Goal: Find specific page/section: Find specific page/section

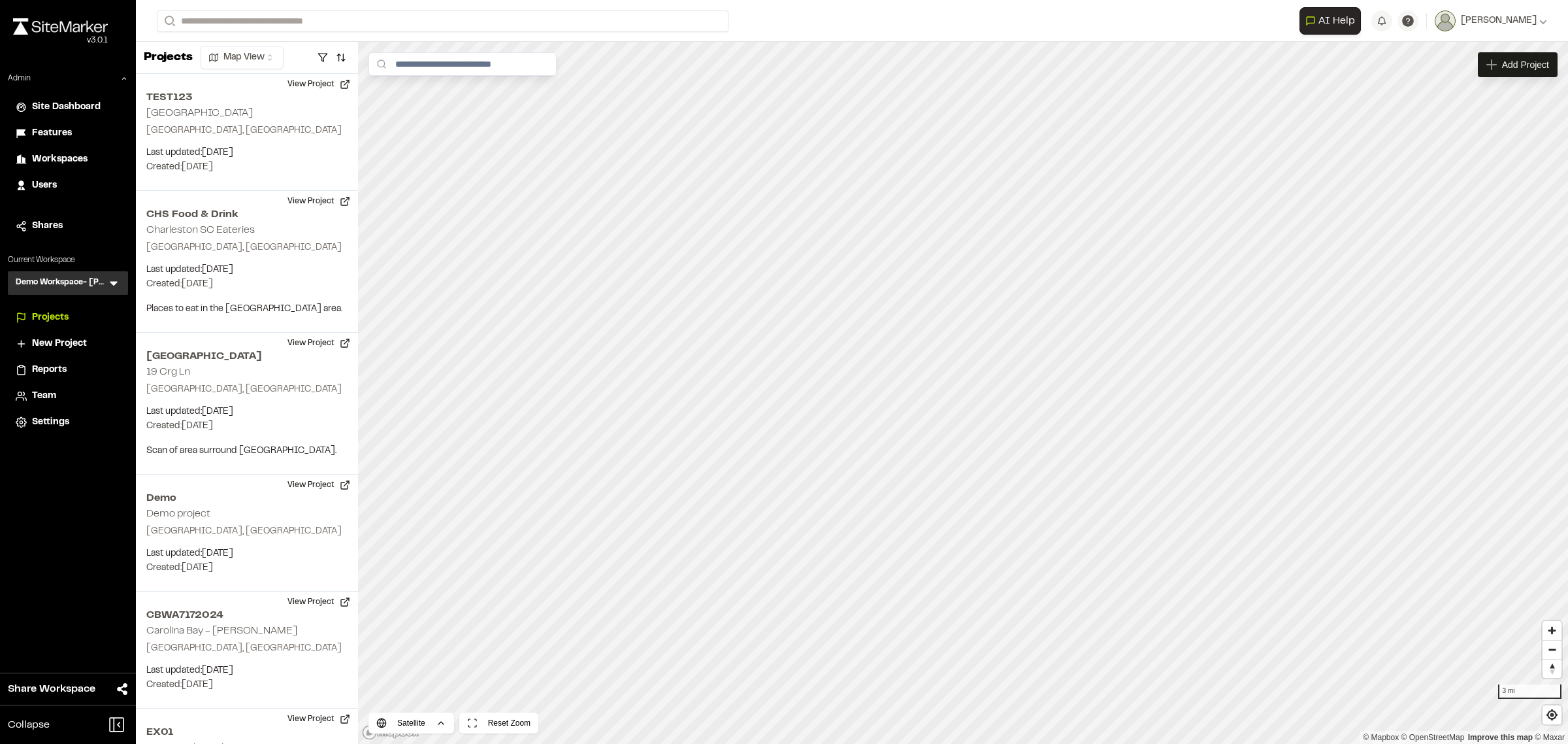
click at [118, 285] on icon at bounding box center [113, 283] width 13 height 13
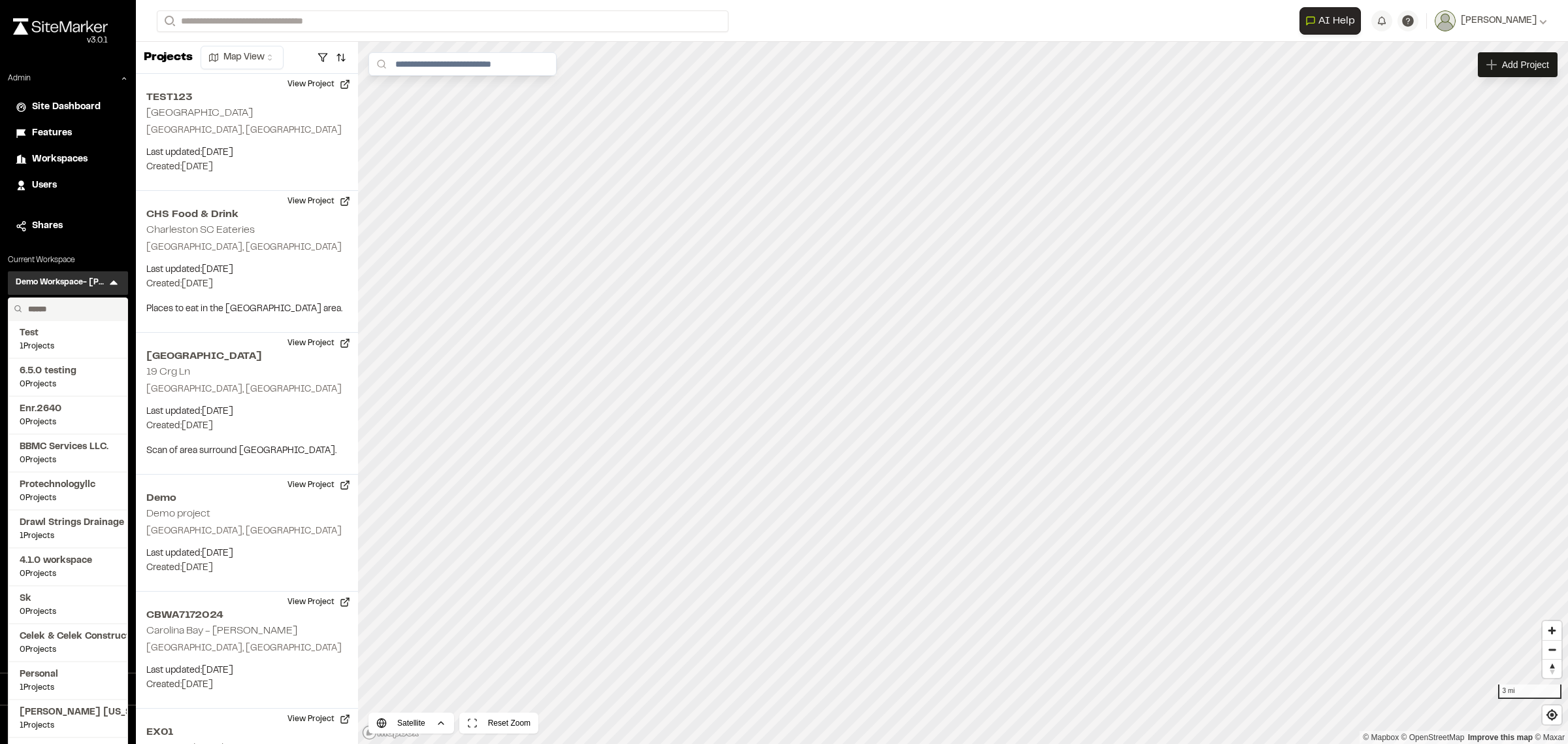
click at [92, 301] on input "text" at bounding box center [72, 309] width 100 height 22
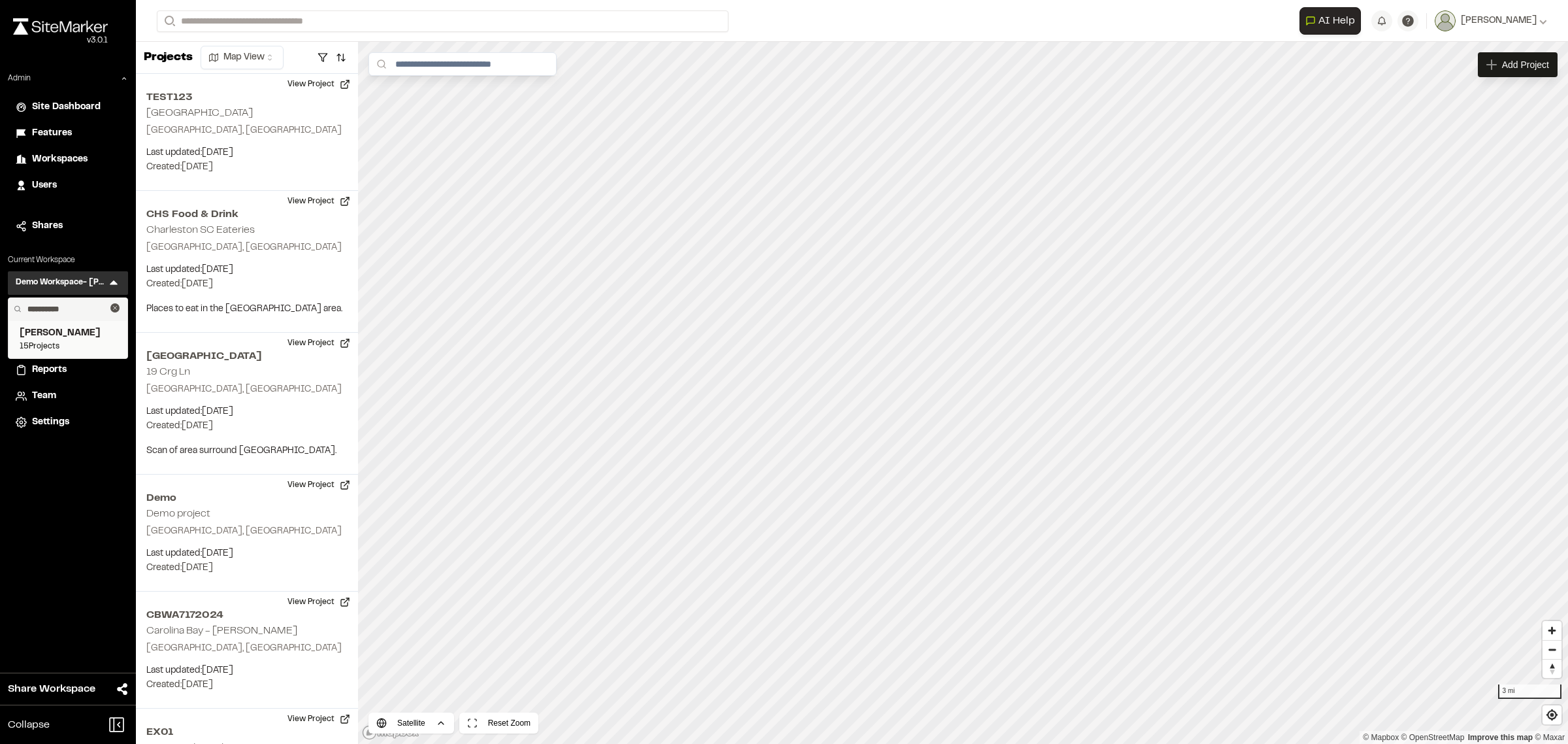
type input "**********"
click at [100, 335] on span "[PERSON_NAME]" at bounding box center [68, 333] width 97 height 14
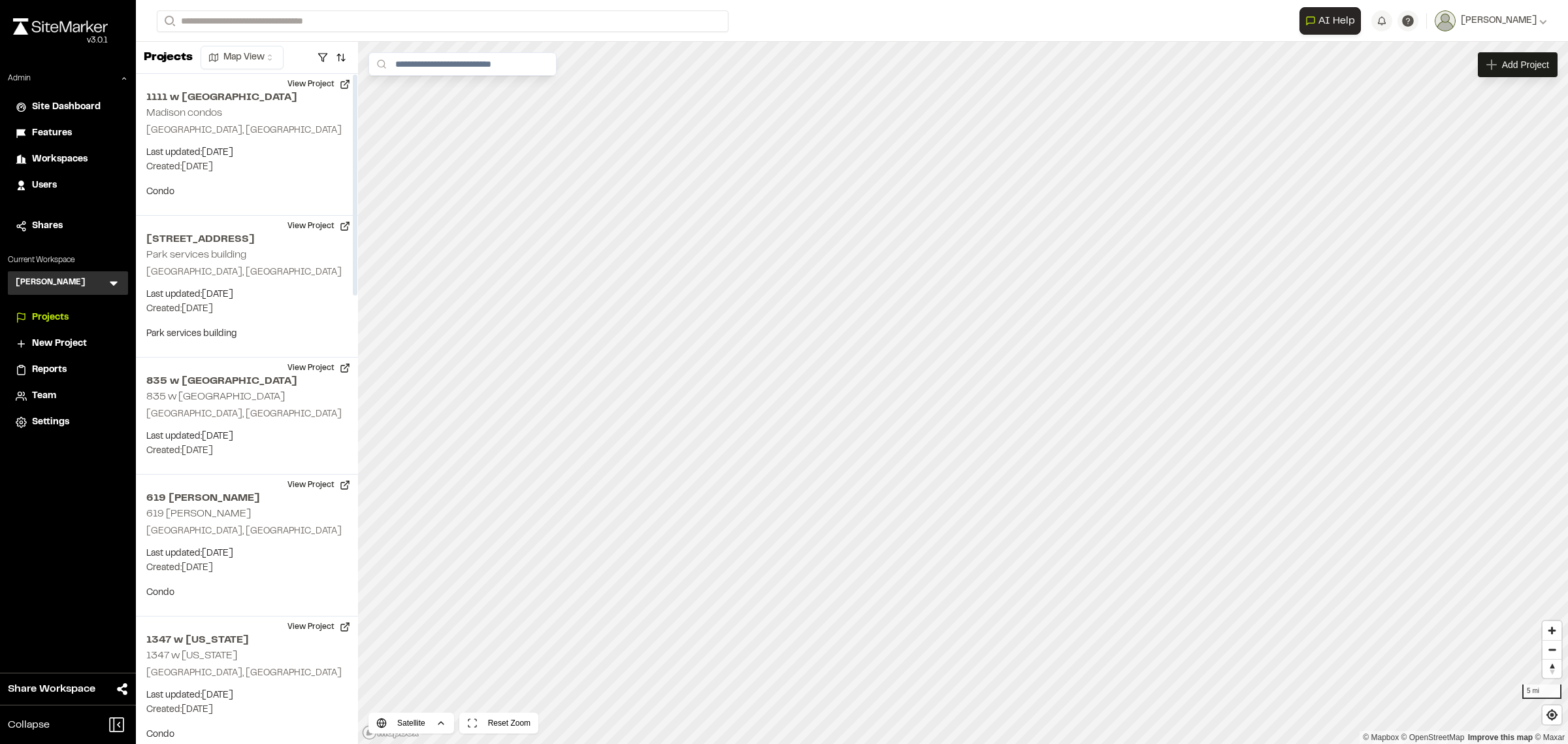
click at [77, 360] on li "Reports" at bounding box center [67, 370] width 120 height 25
click at [72, 364] on div "Reports" at bounding box center [77, 370] width 89 height 14
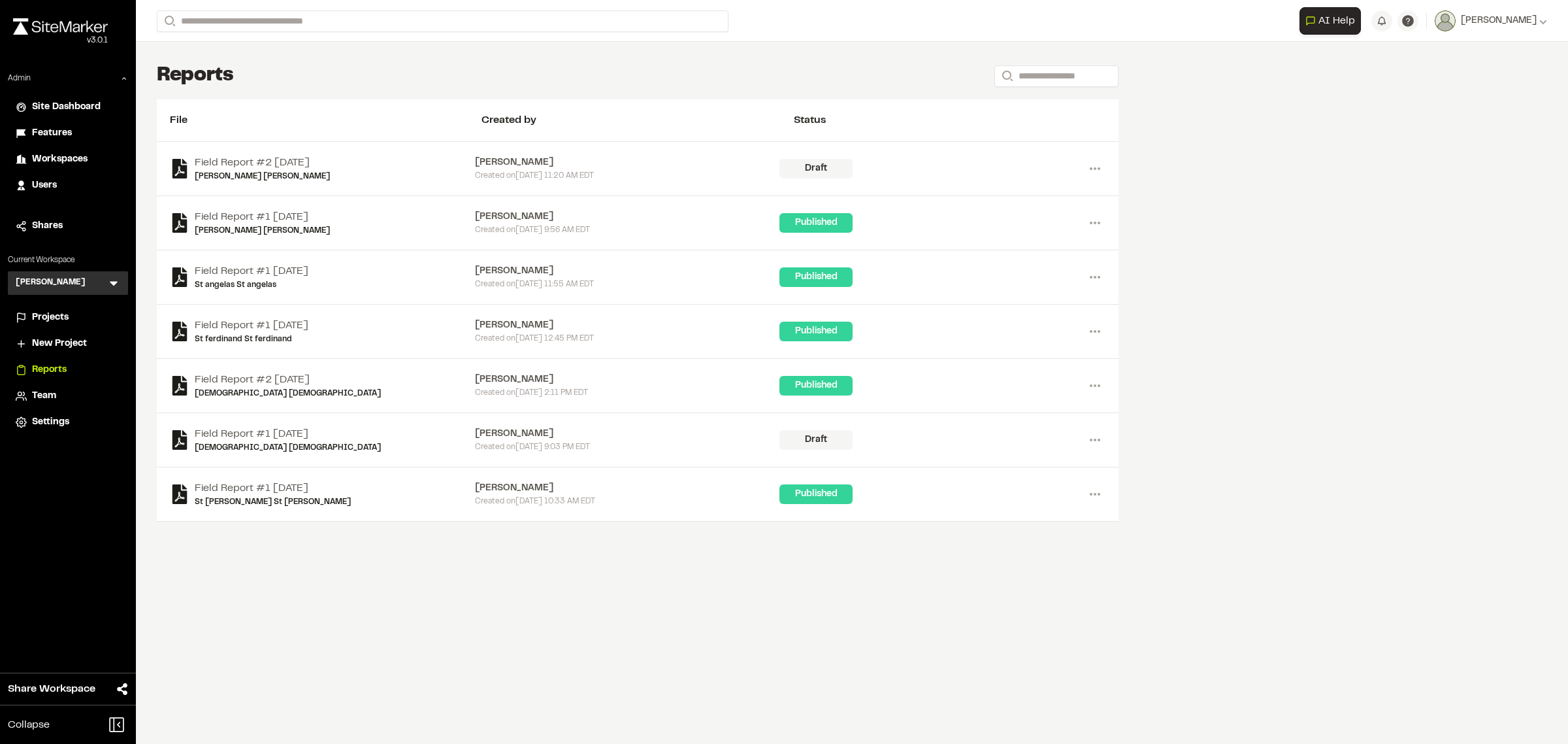
click at [54, 314] on span "Projects" at bounding box center [50, 317] width 37 height 14
